Goal: Task Accomplishment & Management: Use online tool/utility

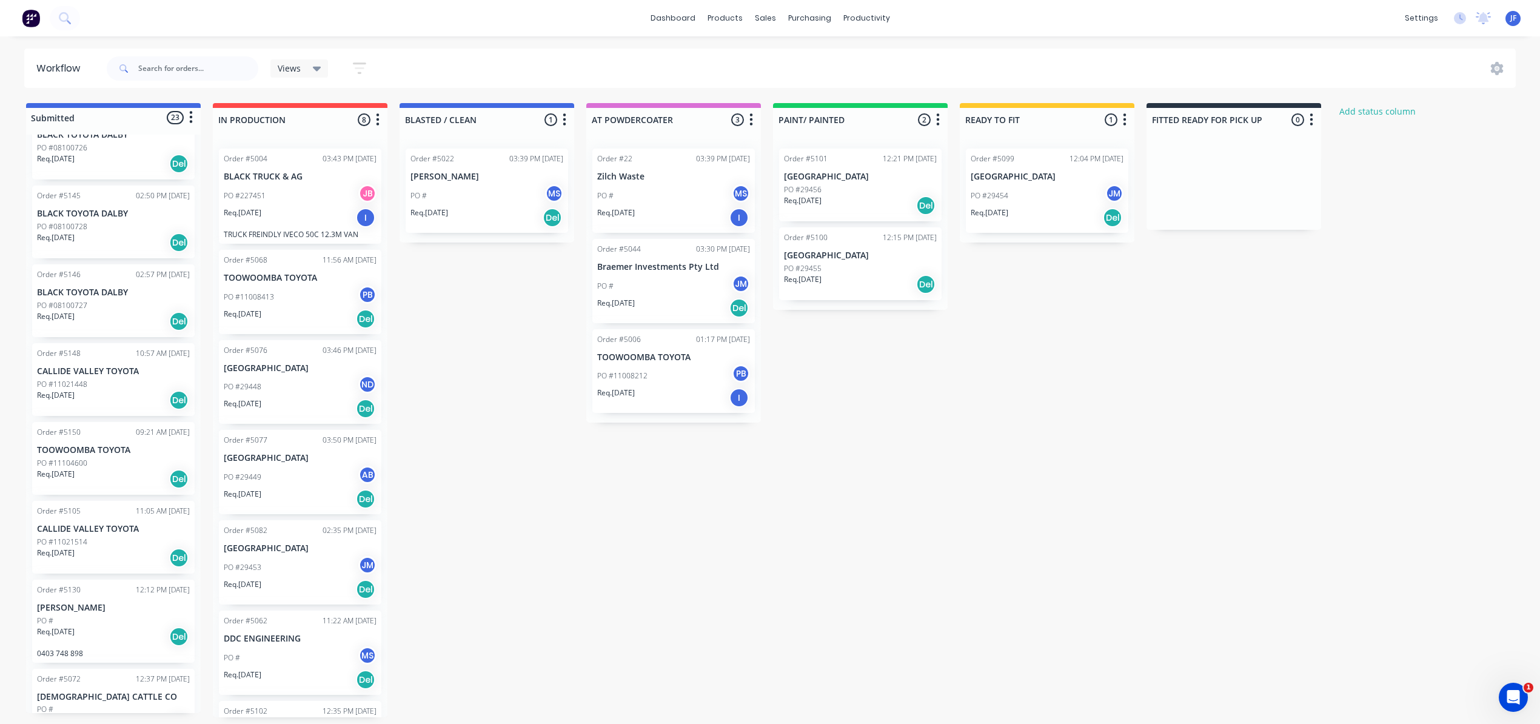
scroll to position [1131, 0]
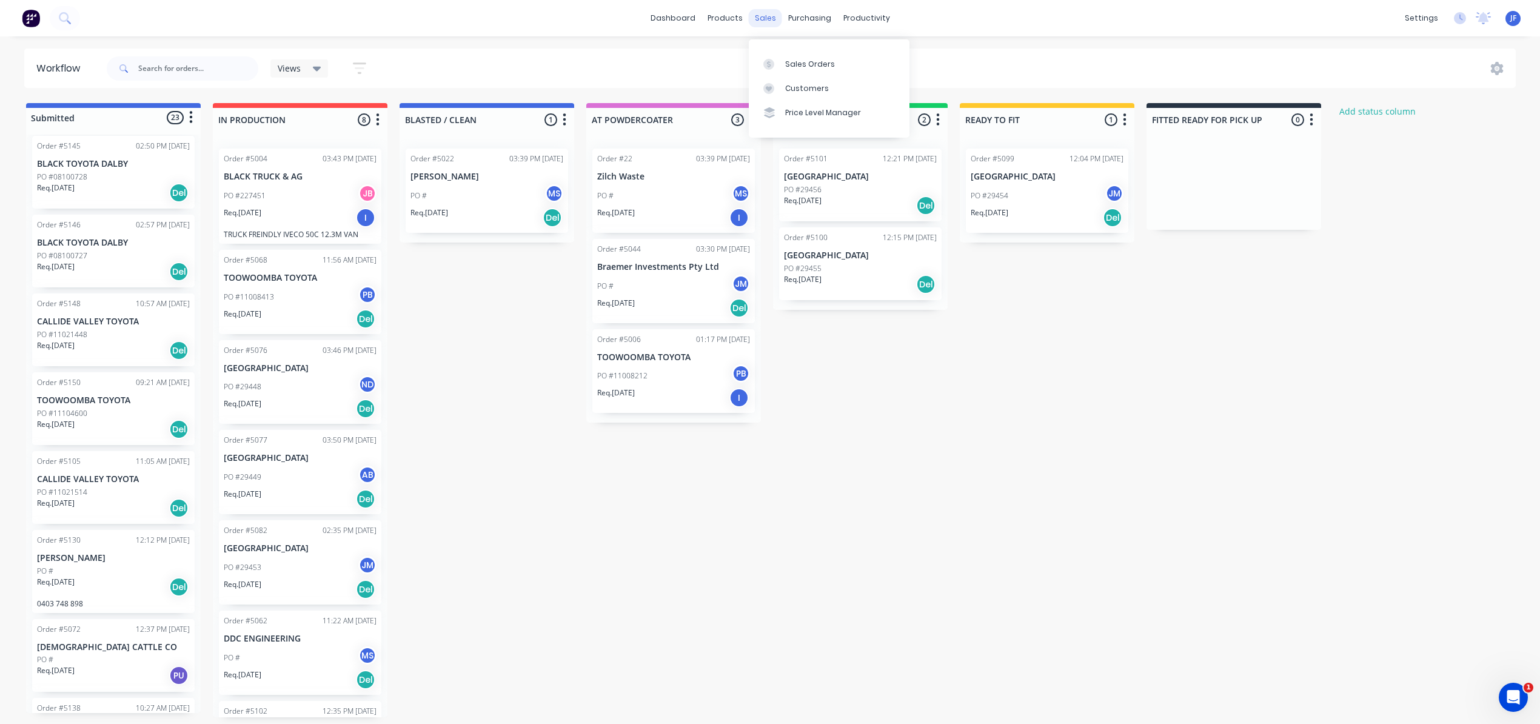
click at [757, 15] on div "sales" at bounding box center [765, 18] width 33 height 18
click at [791, 64] on link "Sales Orders" at bounding box center [829, 64] width 161 height 24
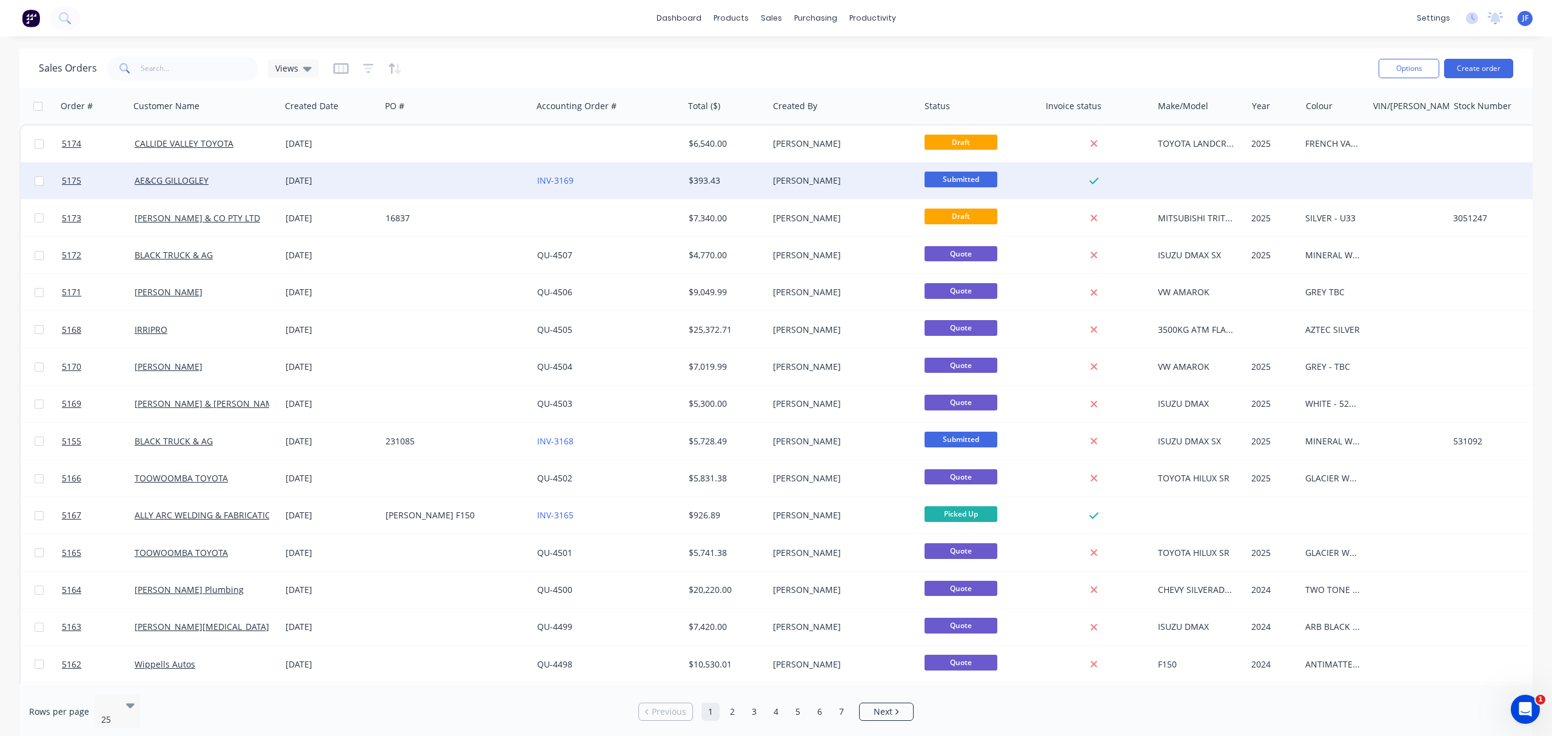
click at [463, 182] on div at bounding box center [457, 181] width 152 height 36
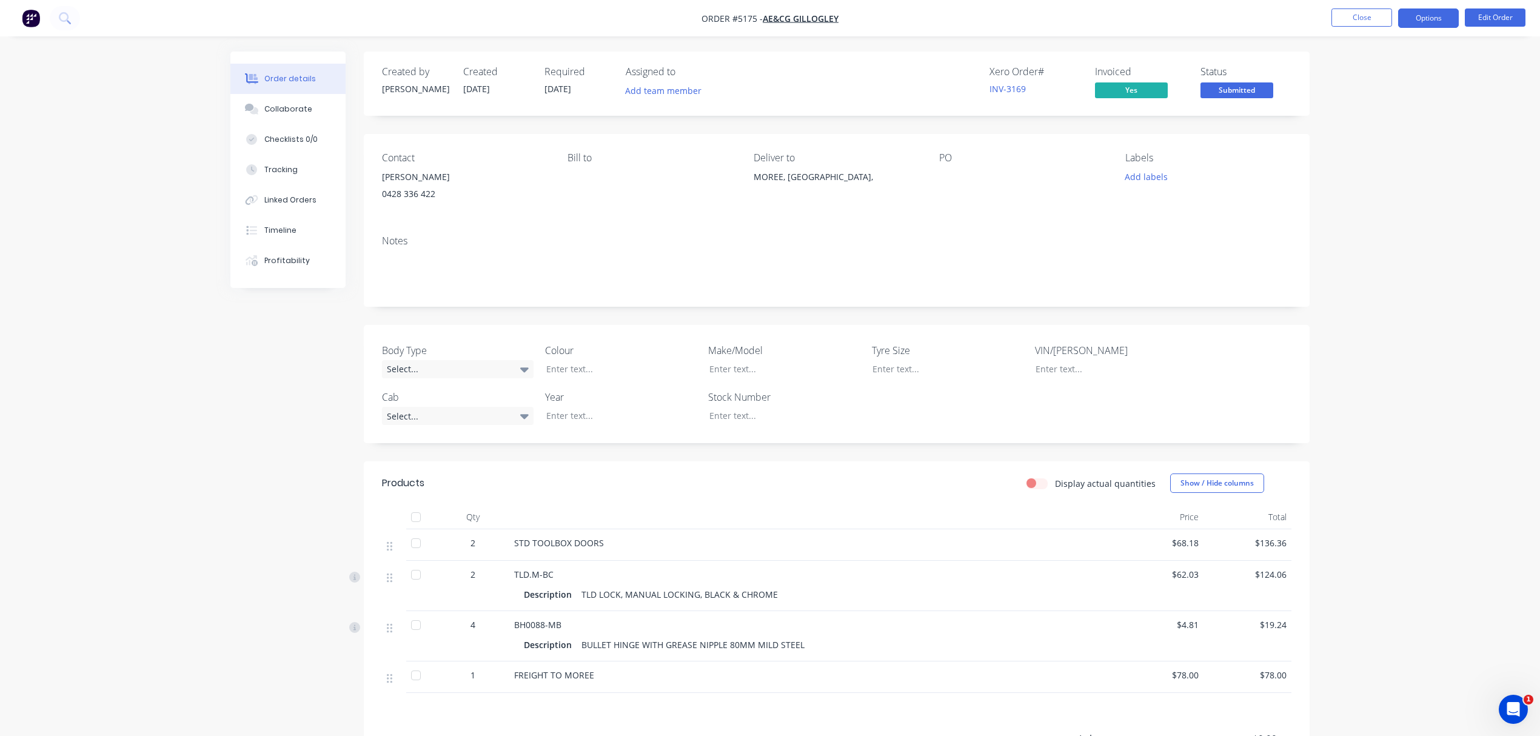
click at [1416, 15] on button "Options" at bounding box center [1428, 17] width 61 height 19
click at [1386, 64] on button "Invoice" at bounding box center [1391, 73] width 133 height 24
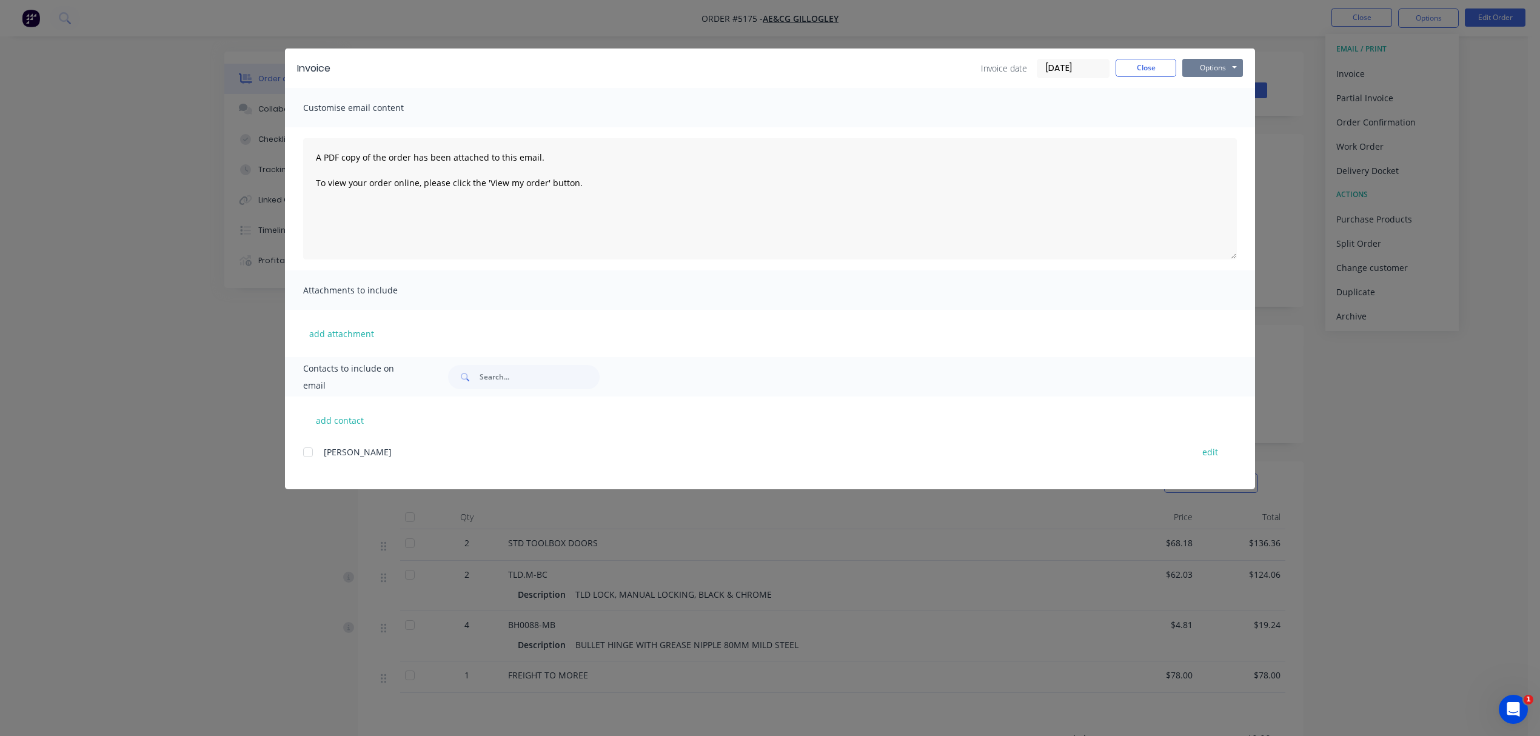
click at [1213, 70] on button "Options" at bounding box center [1212, 68] width 61 height 18
click at [1216, 110] on button "Print" at bounding box center [1221, 109] width 78 height 20
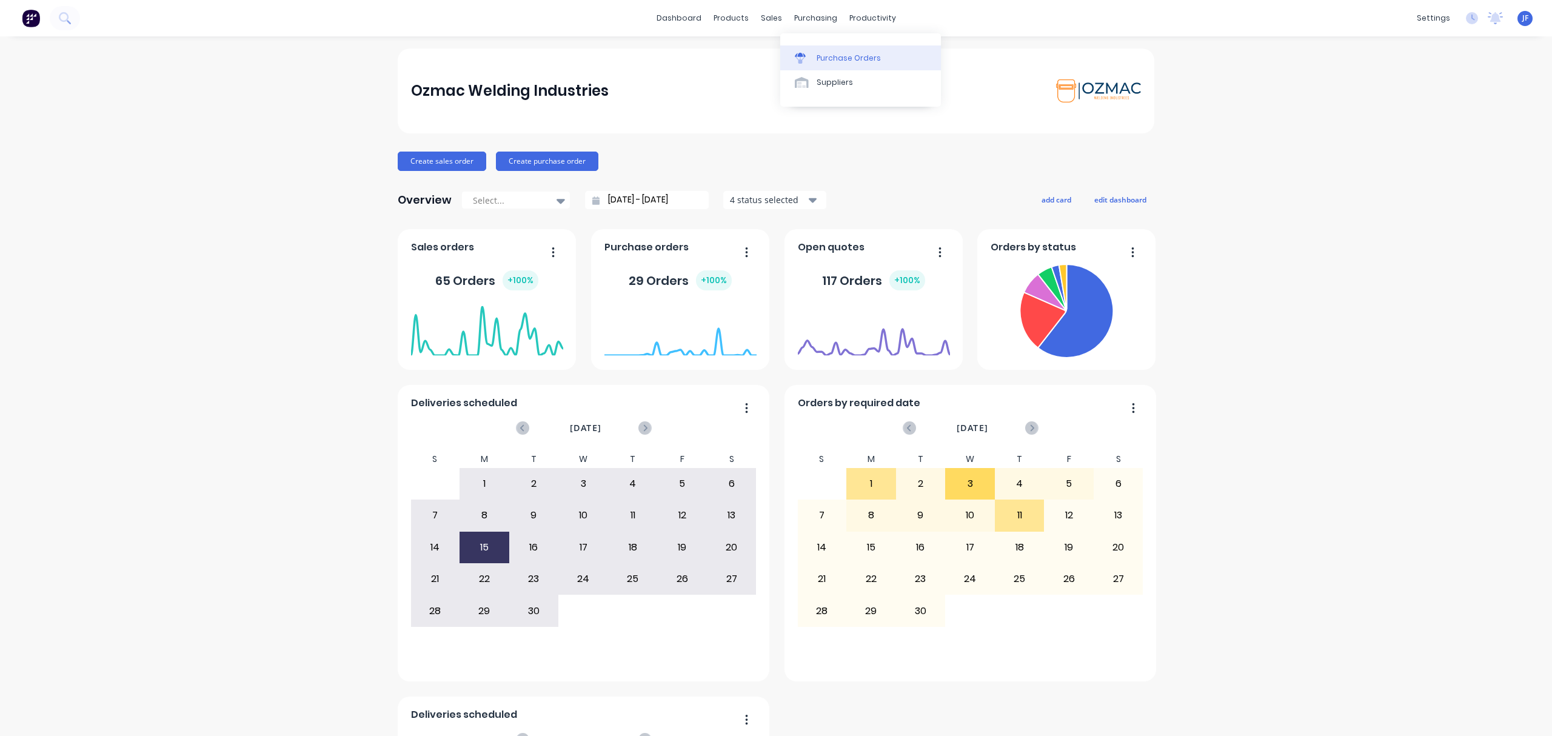
click at [843, 62] on div "Purchase Orders" at bounding box center [849, 58] width 64 height 11
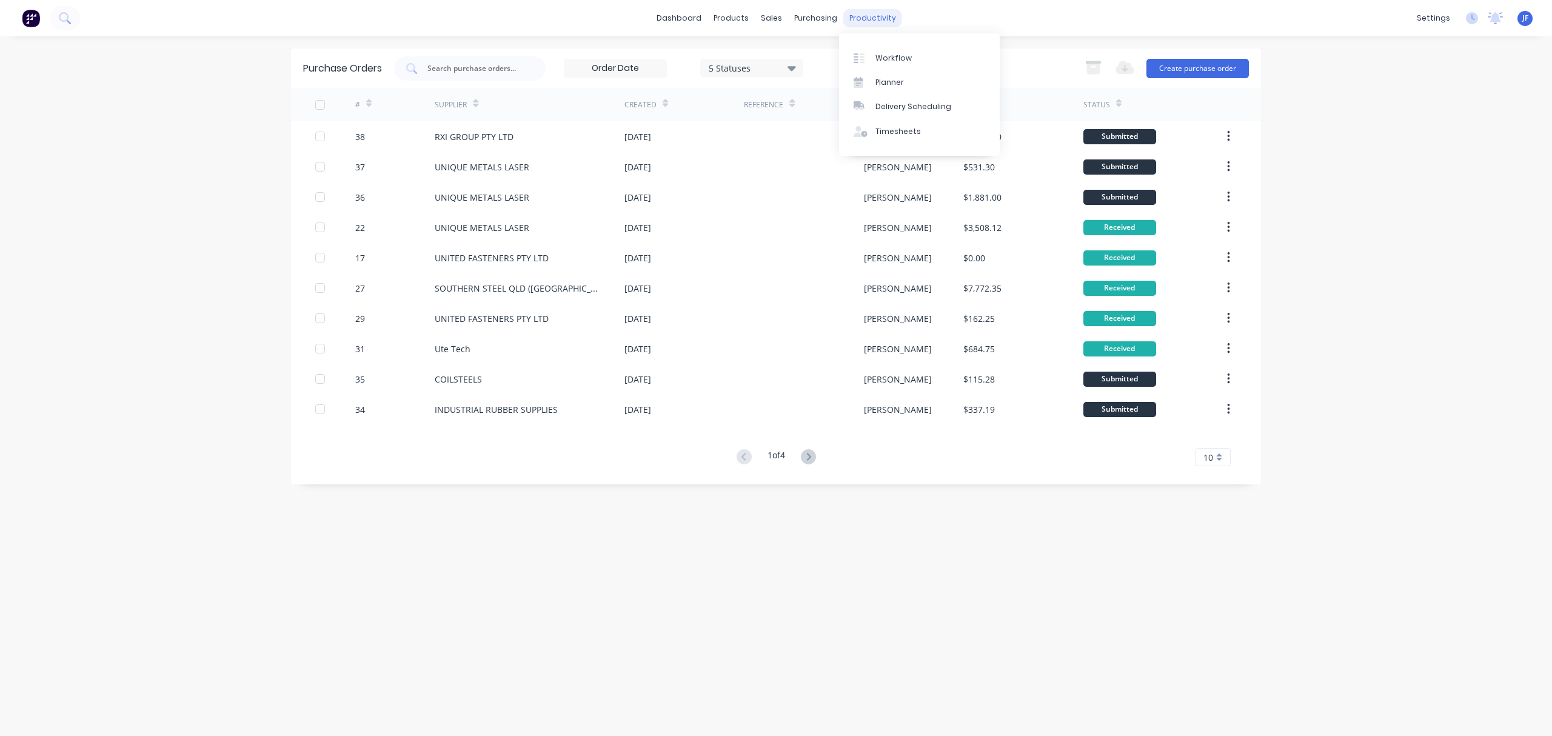
click at [854, 17] on div "productivity" at bounding box center [872, 18] width 59 height 18
click at [885, 57] on div "Workflow" at bounding box center [894, 58] width 36 height 11
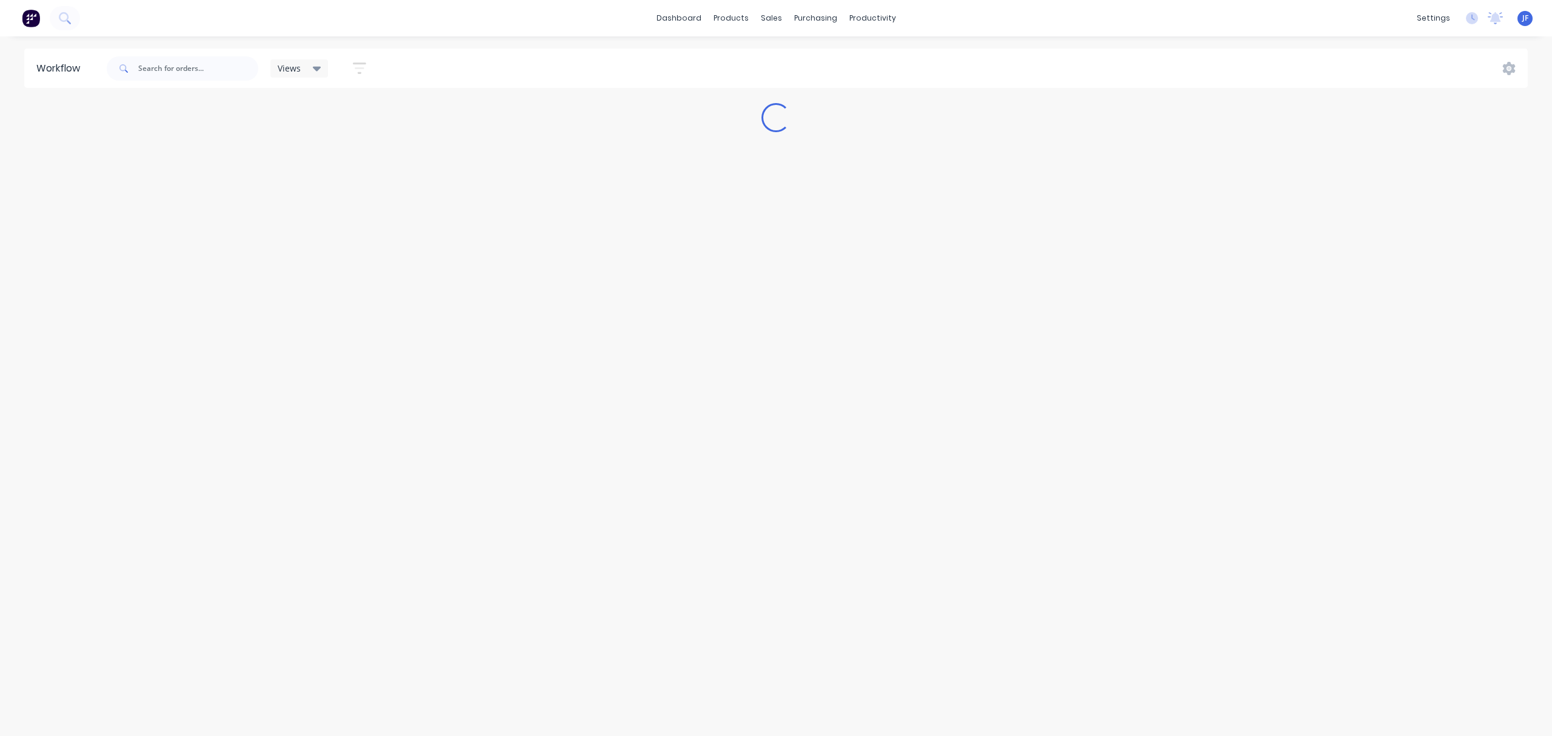
click at [554, 201] on div "Workflow Views Save new view None (Default) edit Show/Hide statuses Show line i…" at bounding box center [776, 380] width 1552 height 663
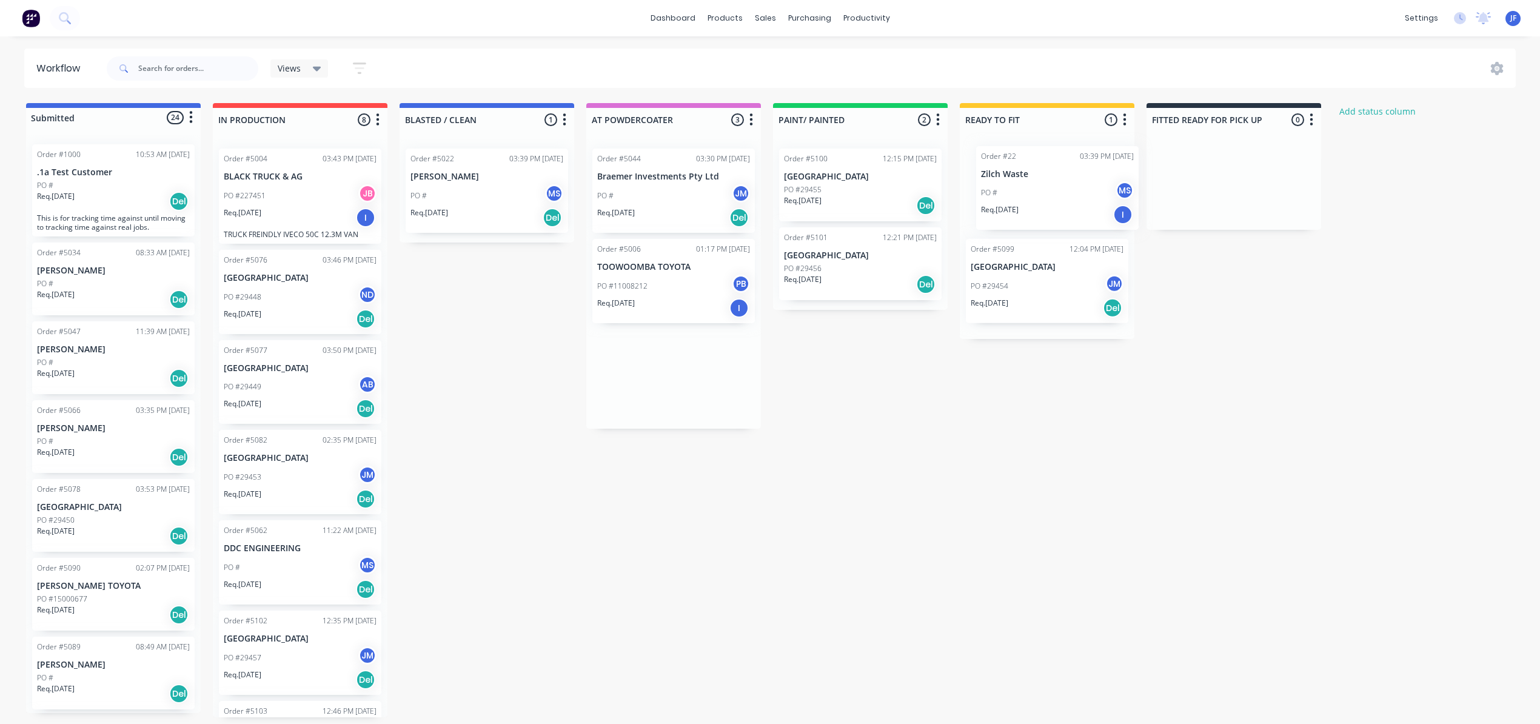
drag, startPoint x: 686, startPoint y: 204, endPoint x: 1076, endPoint y: 201, distance: 389.3
click at [1076, 201] on div "Submitted 24 Status colour #4169E1 hex #4169E1 Save Cancel Summaries Total orde…" at bounding box center [826, 410] width 1671 height 614
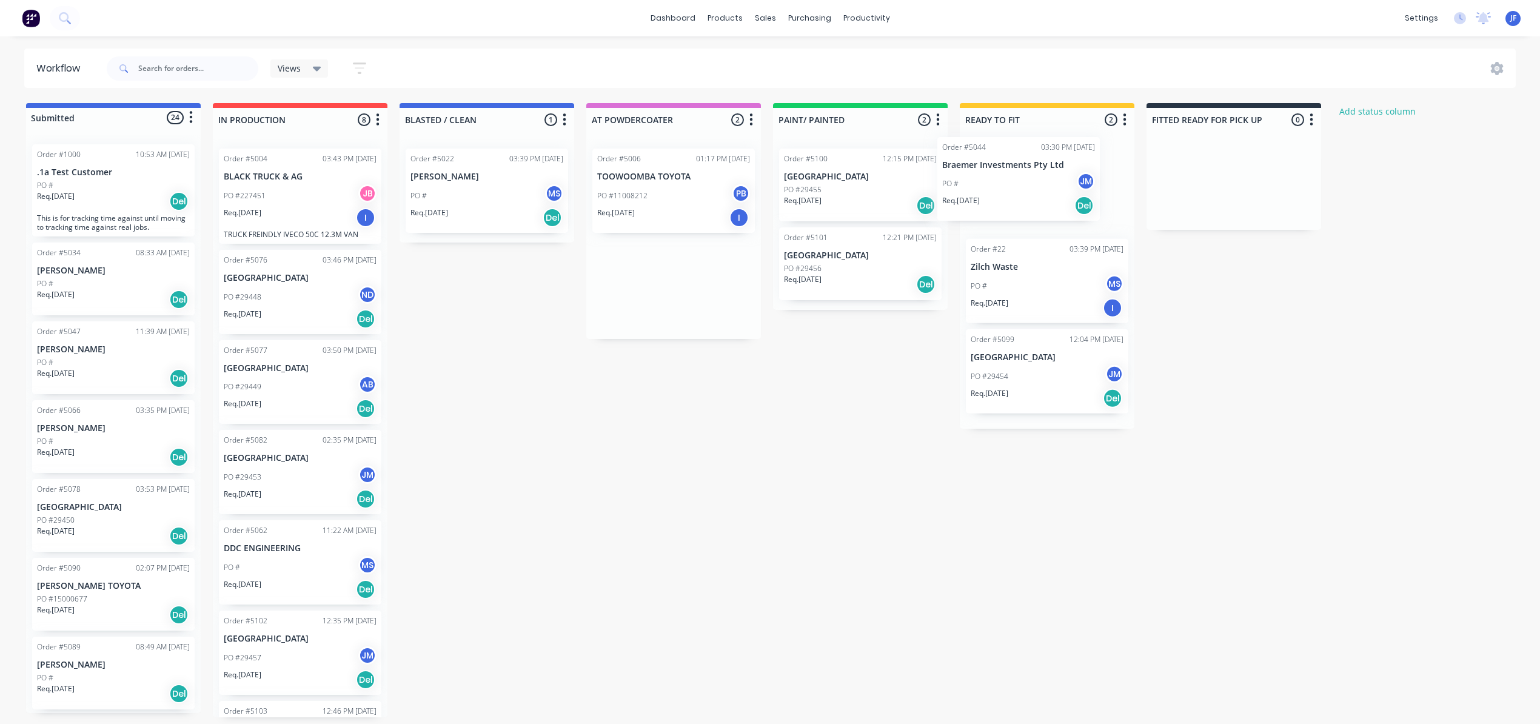
drag, startPoint x: 658, startPoint y: 197, endPoint x: 1013, endPoint y: 186, distance: 354.9
click at [1013, 186] on div "Submitted 24 Status colour #4169E1 hex #4169E1 Save Cancel Summaries Total orde…" at bounding box center [826, 410] width 1671 height 614
click at [662, 202] on div "PO #11008212 PB" at bounding box center [673, 195] width 153 height 23
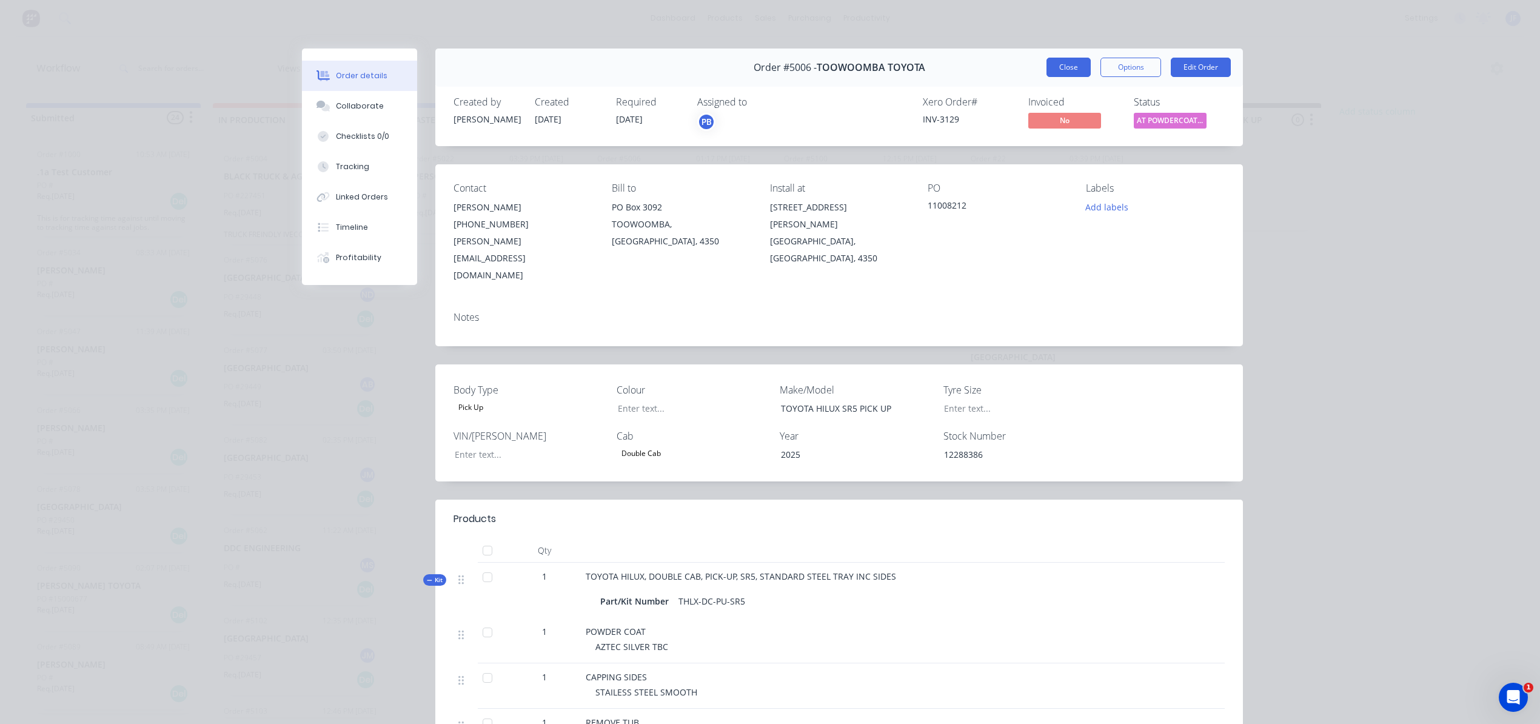
click at [1053, 75] on button "Close" at bounding box center [1069, 67] width 44 height 19
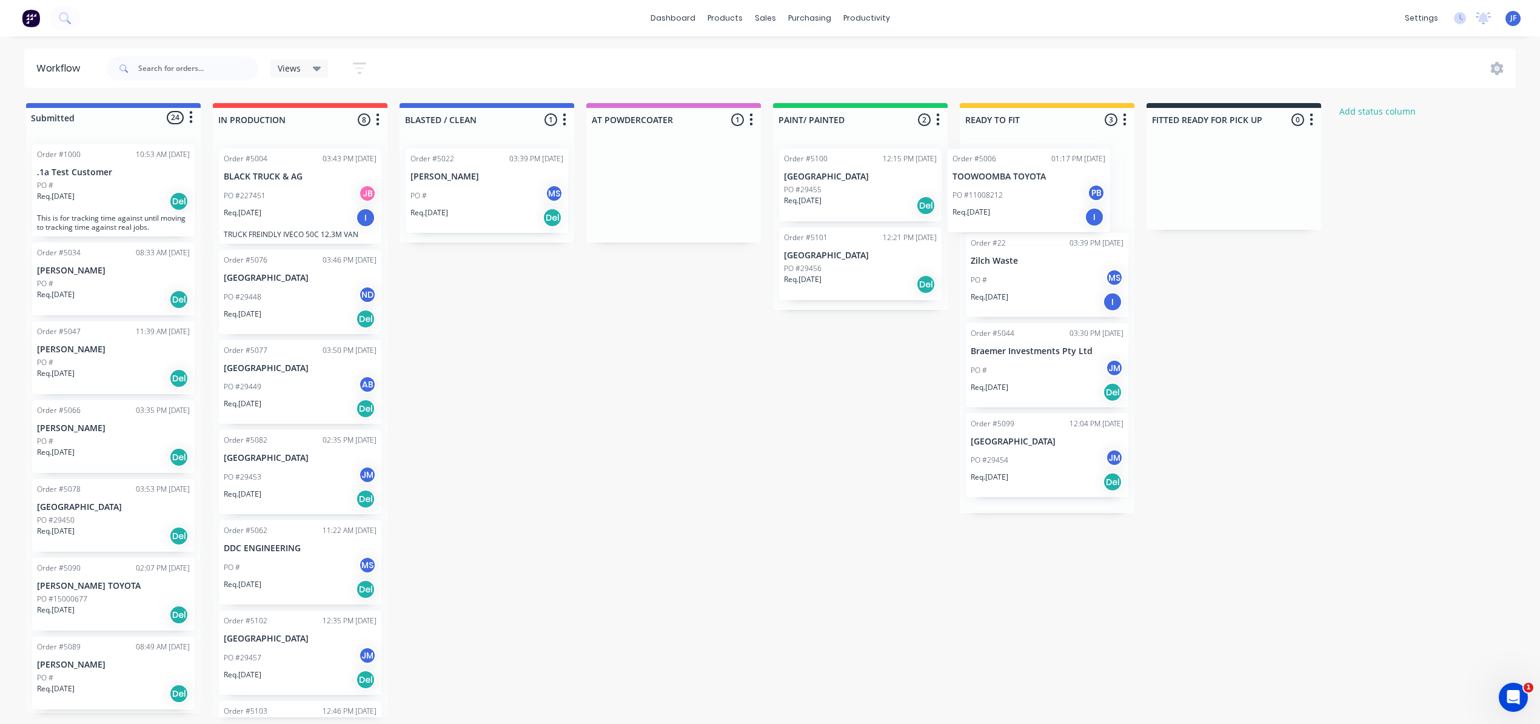
drag, startPoint x: 665, startPoint y: 209, endPoint x: 1027, endPoint y: 209, distance: 362.6
click at [1027, 209] on div "Submitted 24 Status colour #4169E1 hex #4169E1 Save Cancel Summaries Total orde…" at bounding box center [826, 410] width 1671 height 614
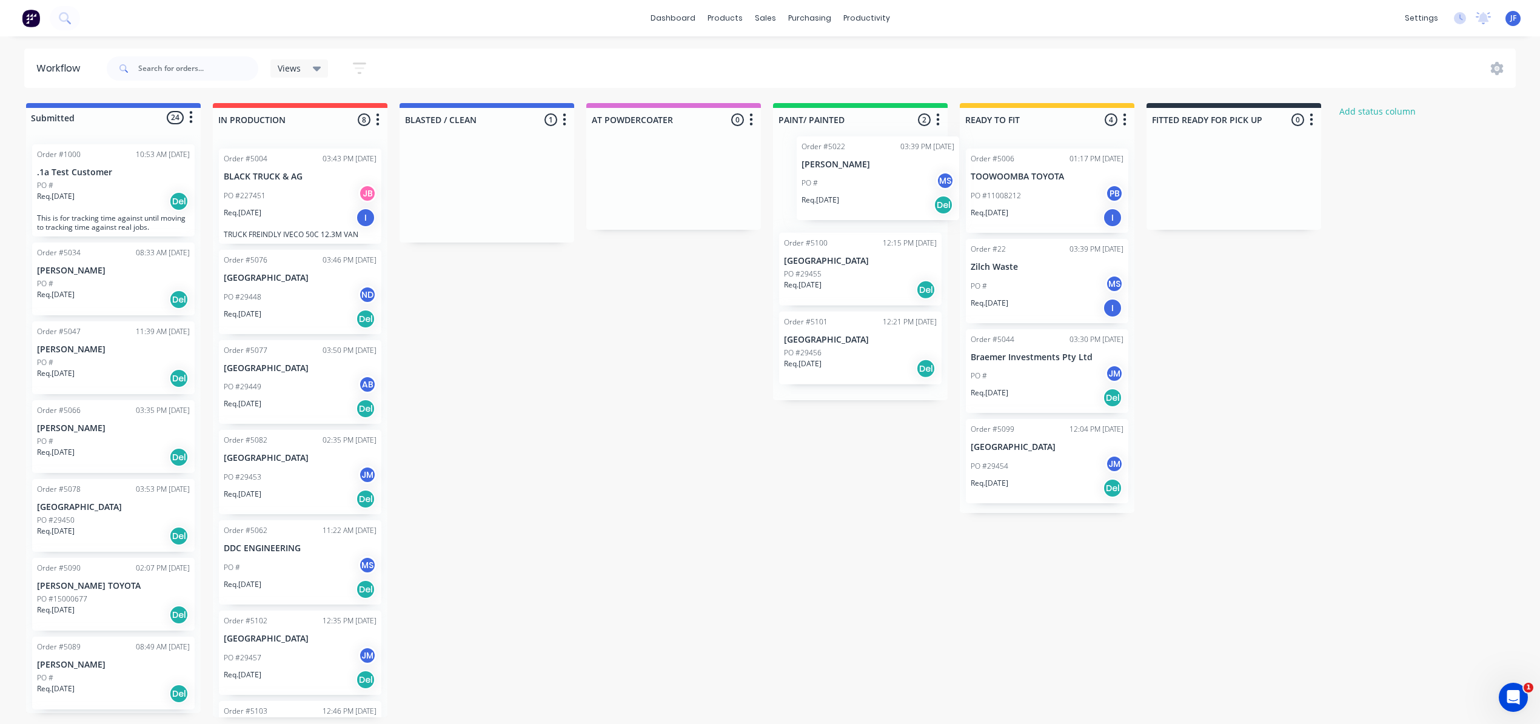
drag, startPoint x: 476, startPoint y: 190, endPoint x: 879, endPoint y: 178, distance: 403.4
click at [879, 178] on div "Submitted 24 Status colour #4169E1 hex #4169E1 Save Cancel Summaries Total orde…" at bounding box center [826, 410] width 1671 height 614
